Goal: Task Accomplishment & Management: Manage account settings

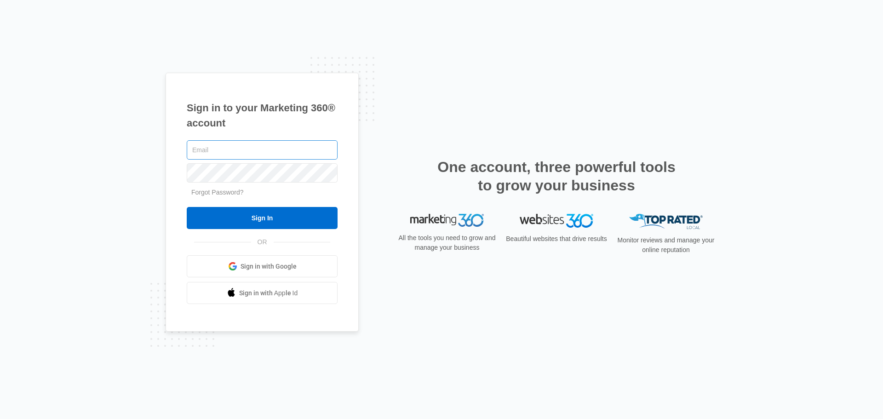
click at [310, 156] on input "text" at bounding box center [262, 149] width 151 height 19
type input "[EMAIL_ADDRESS][DOMAIN_NAME]"
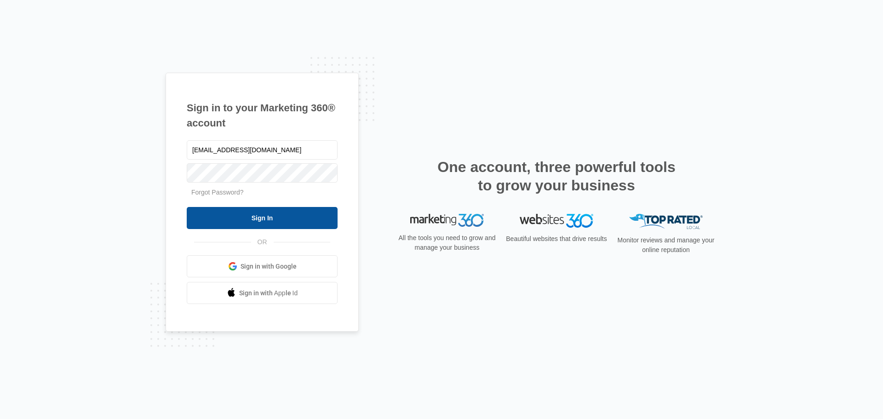
click at [245, 222] on input "Sign In" at bounding box center [262, 218] width 151 height 22
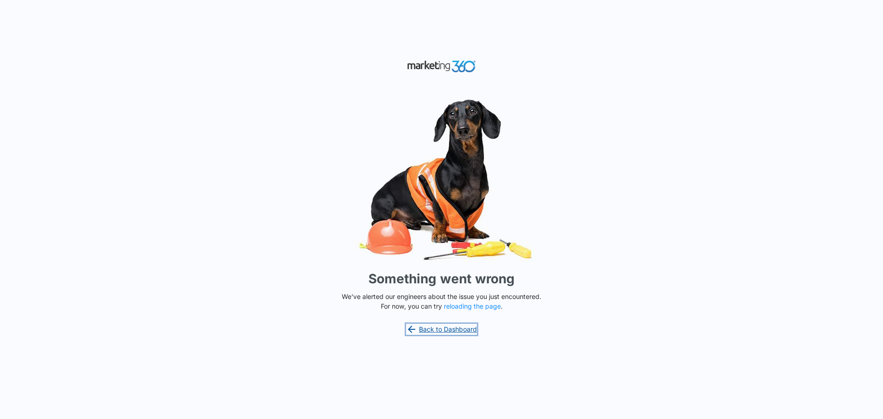
click at [447, 329] on link "Back to Dashboard" at bounding box center [441, 329] width 71 height 11
click at [577, 214] on img at bounding box center [442, 180] width 276 height 172
